Goal: Task Accomplishment & Management: Use online tool/utility

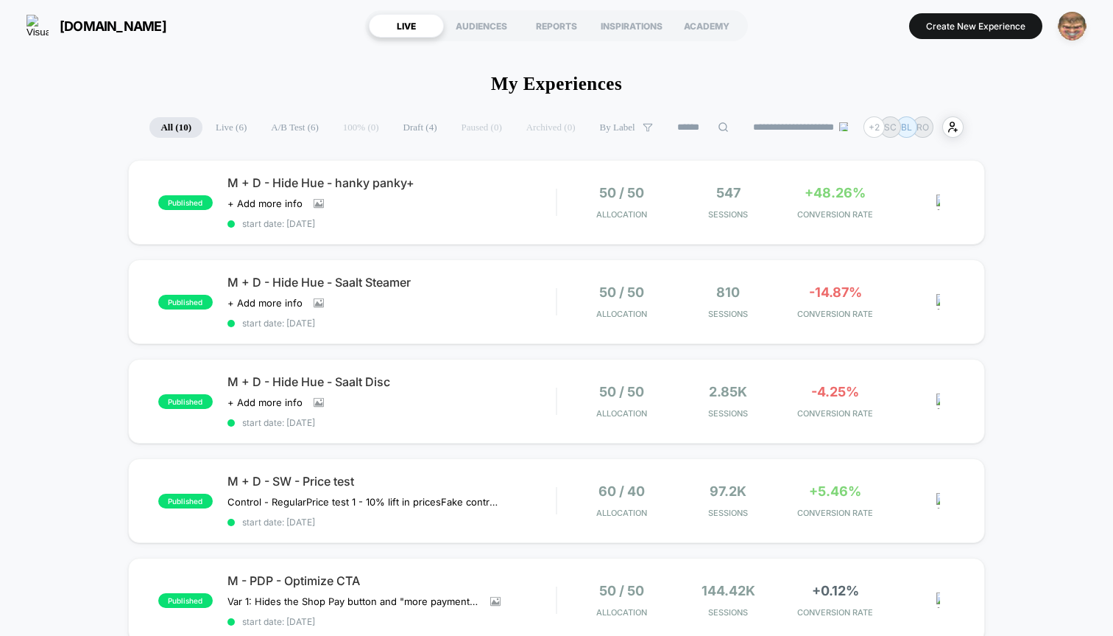
click at [1076, 37] on img "button" at bounding box center [1072, 26] width 29 height 29
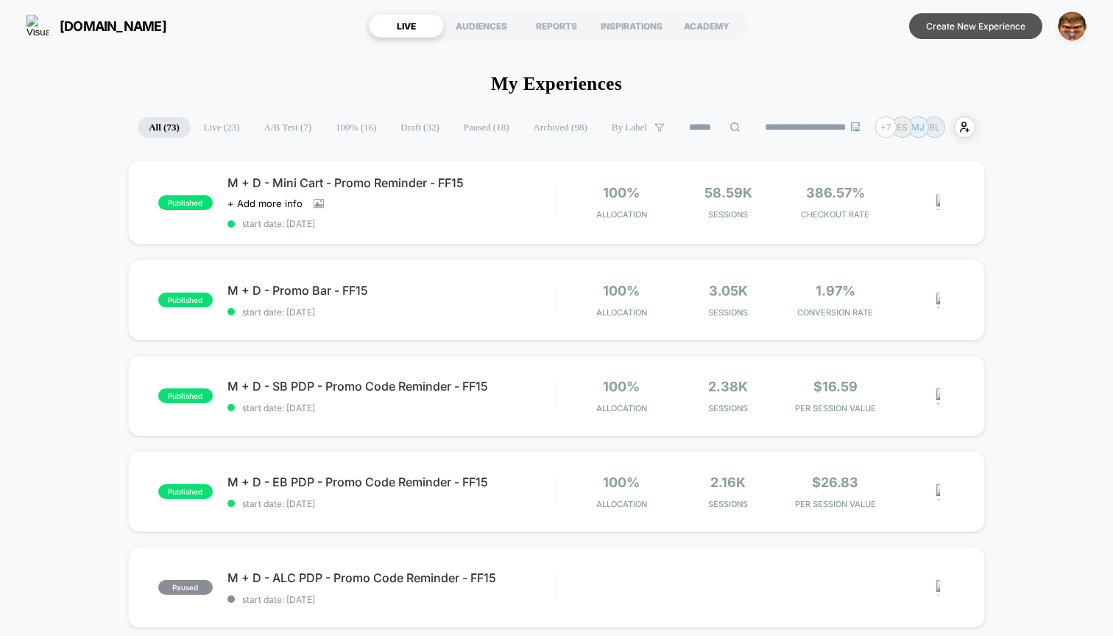
click at [946, 24] on button "Create New Experience" at bounding box center [975, 26] width 133 height 26
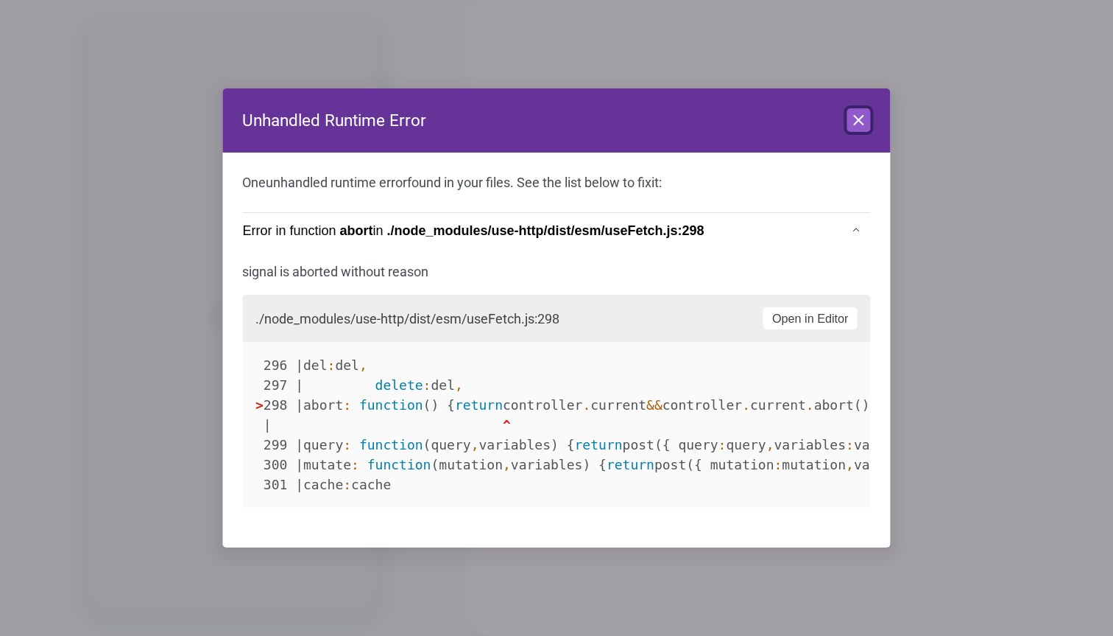
click at [862, 124] on icon at bounding box center [859, 120] width 9 height 9
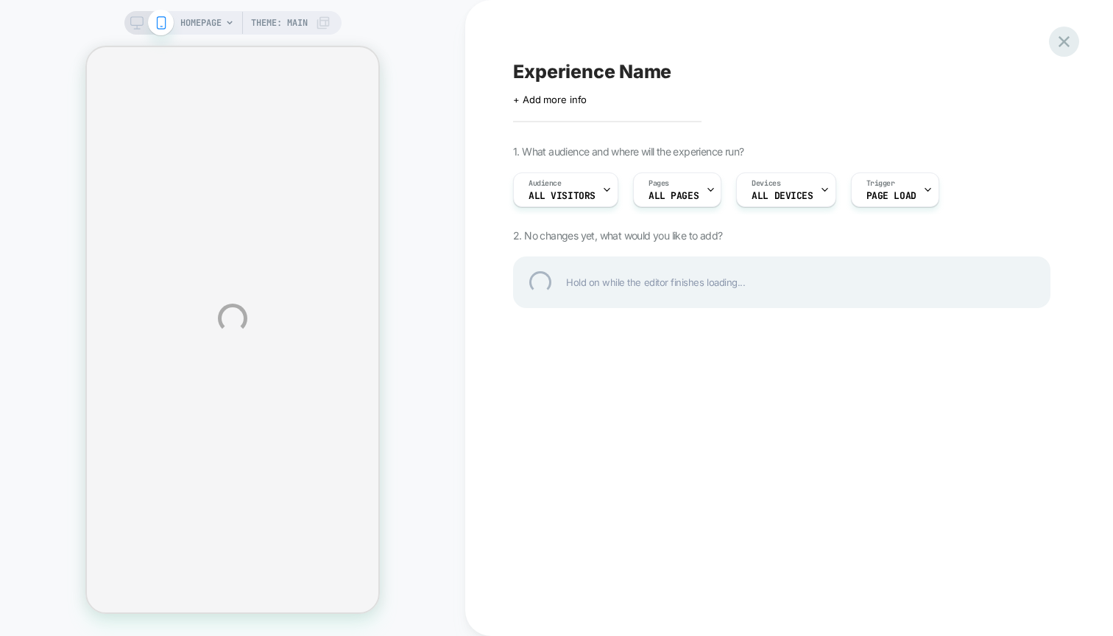
click at [1057, 37] on div at bounding box center [1064, 42] width 30 height 30
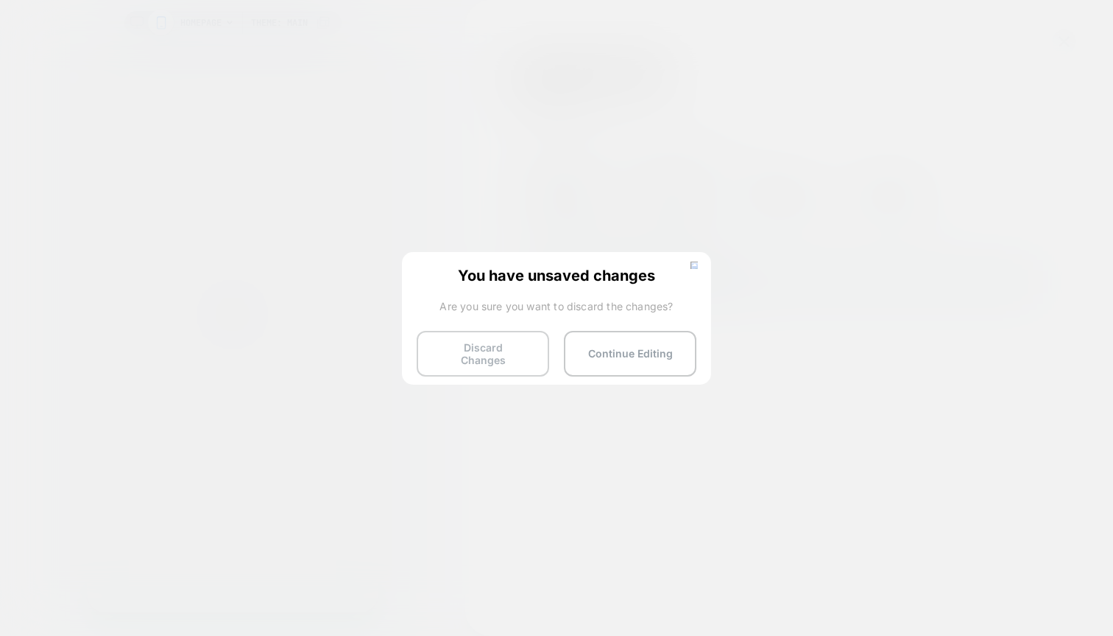
click at [443, 356] on button "Discard Changes" at bounding box center [483, 354] width 133 height 46
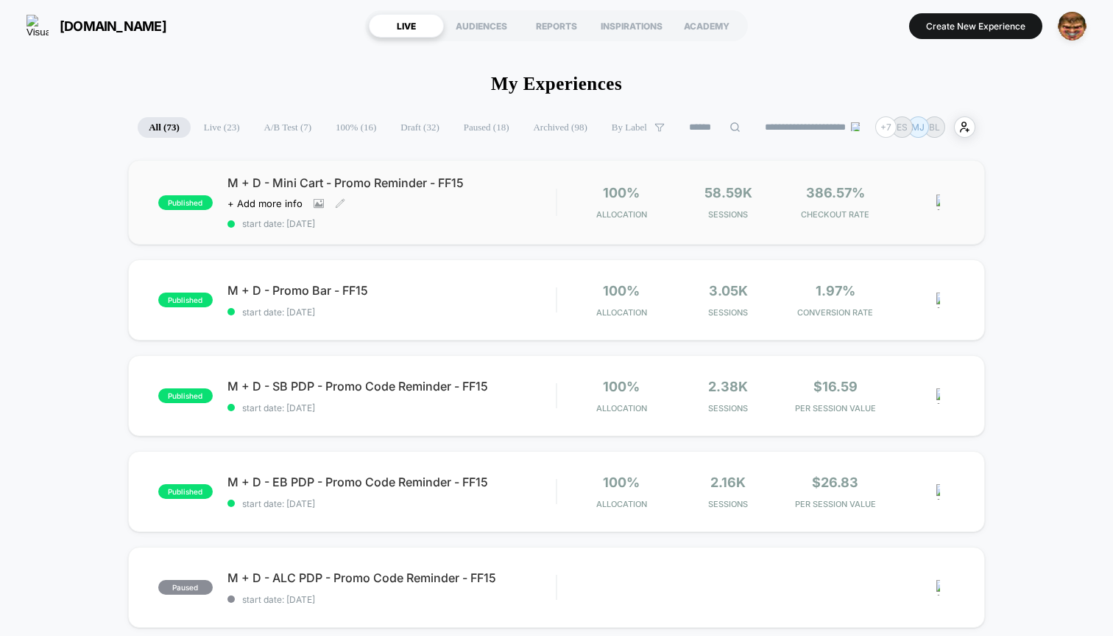
click at [490, 228] on span "start date: 9/18/2025" at bounding box center [392, 223] width 328 height 11
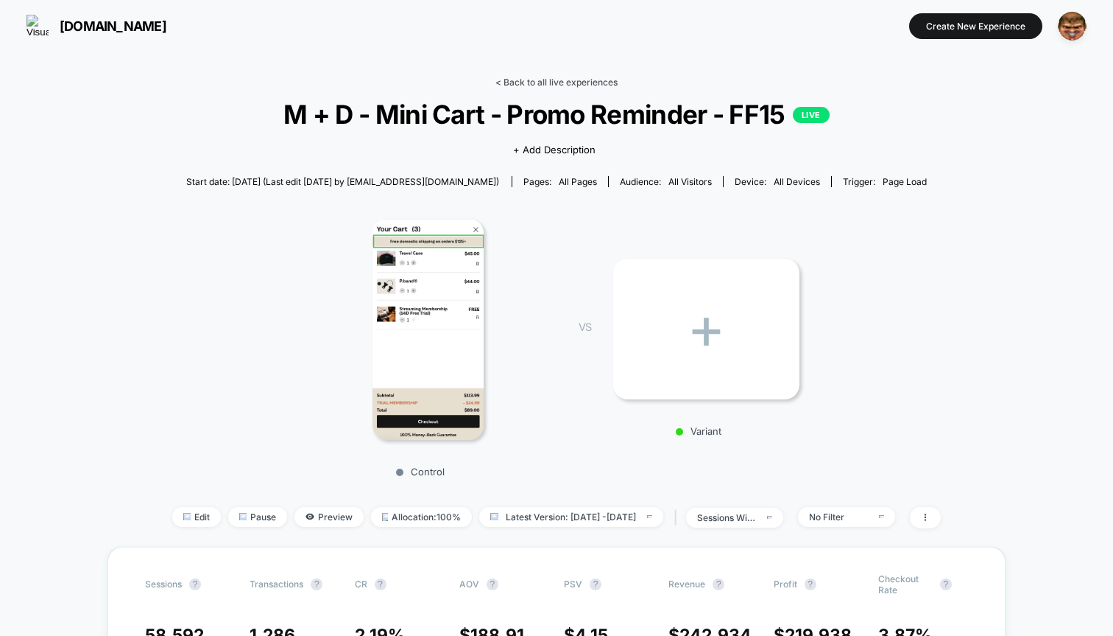
click at [560, 77] on link "< Back to all live experiences" at bounding box center [557, 82] width 122 height 11
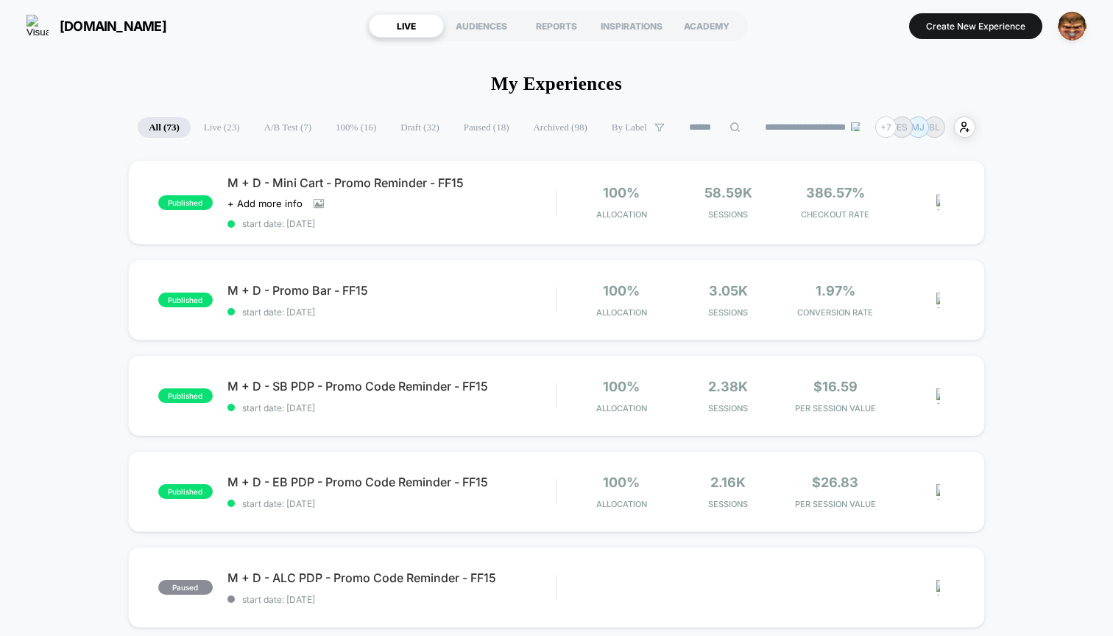
click at [967, 30] on button "Create New Experience" at bounding box center [975, 26] width 133 height 26
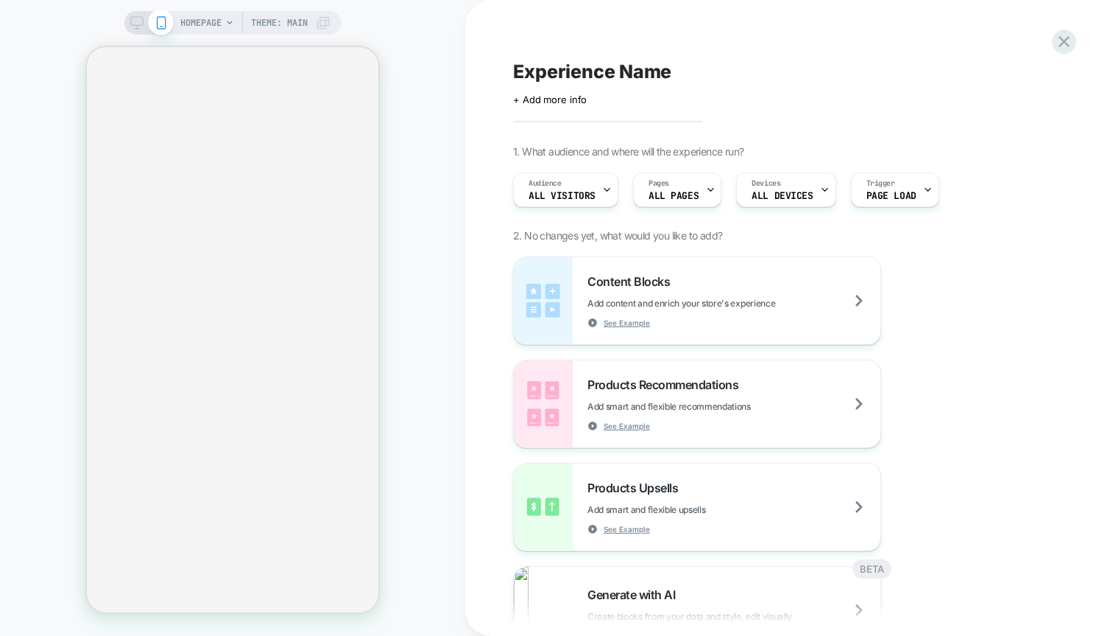
click at [416, 146] on div "HOMEPAGE Theme: MAIN" at bounding box center [232, 318] width 465 height 606
